Goal: Check status: Check status

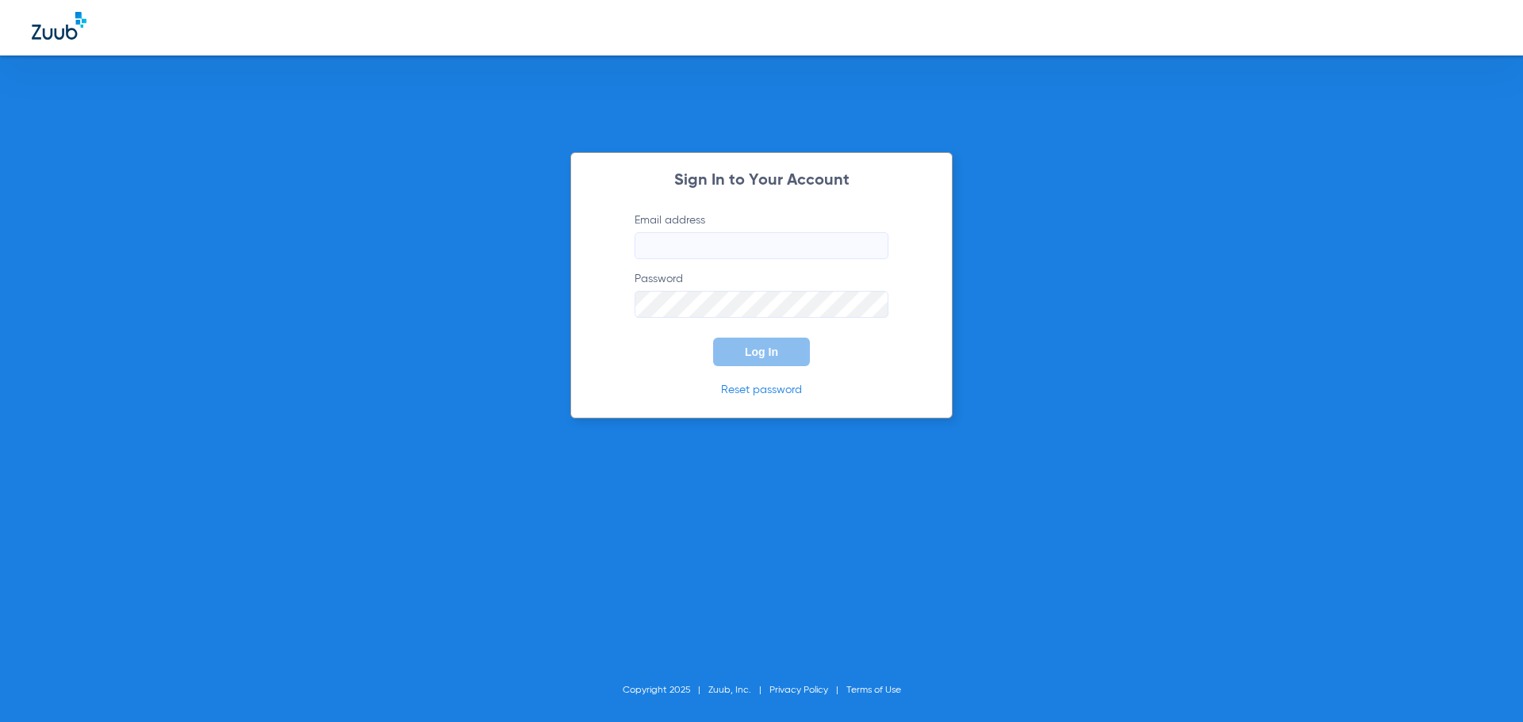
type input "[EMAIL_ADDRESS][DOMAIN_NAME]"
click at [799, 354] on button "Log In" at bounding box center [761, 352] width 97 height 29
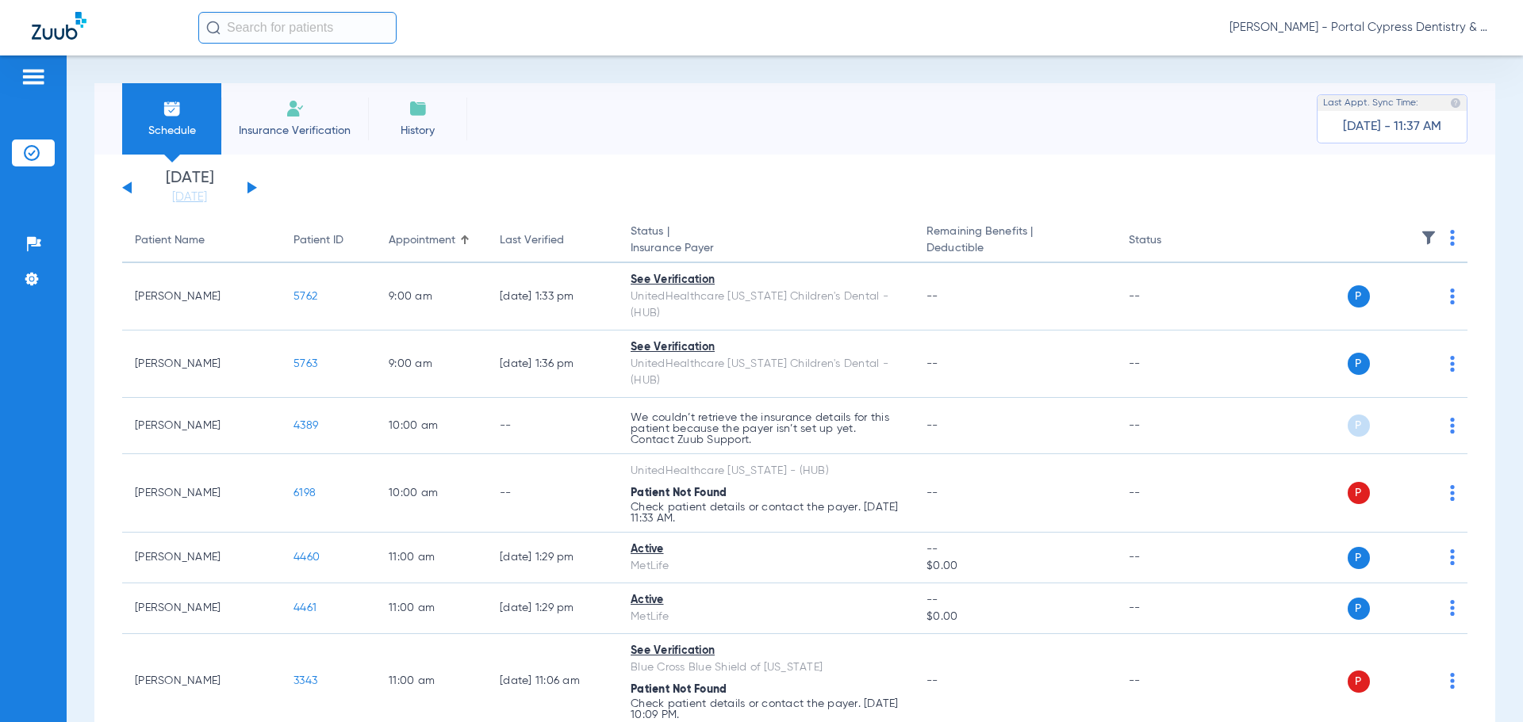
click at [252, 189] on button at bounding box center [252, 188] width 10 height 12
